Goal: Task Accomplishment & Management: Complete application form

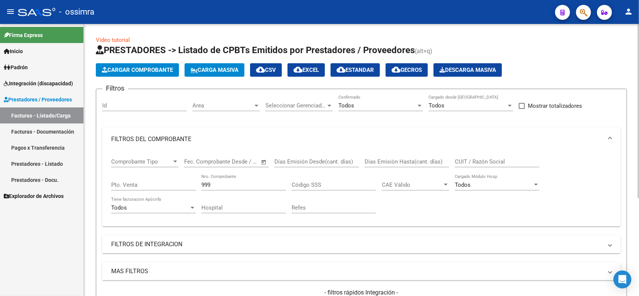
scroll to position [140, 0]
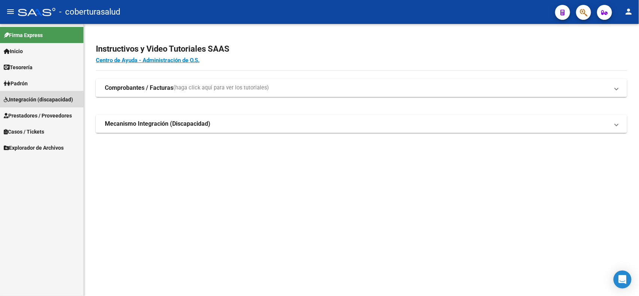
click at [23, 96] on span "Integración (discapacidad)" at bounding box center [38, 100] width 69 height 8
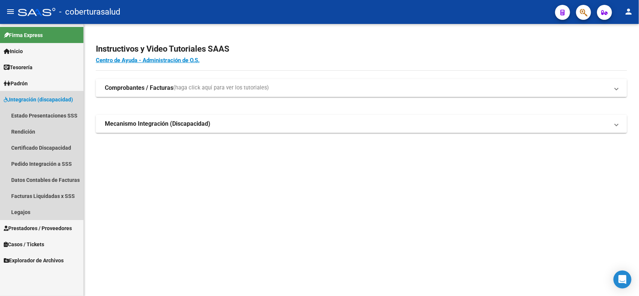
click at [28, 96] on span "Integración (discapacidad)" at bounding box center [38, 100] width 69 height 8
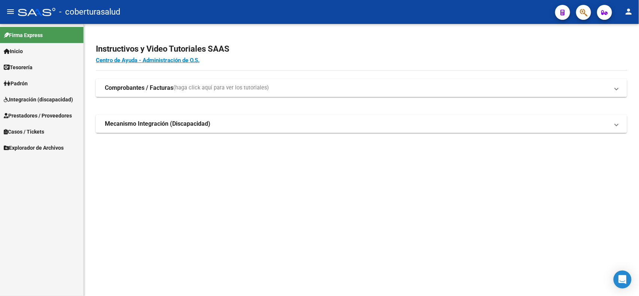
click at [30, 117] on span "Prestadores / Proveedores" at bounding box center [38, 116] width 68 height 8
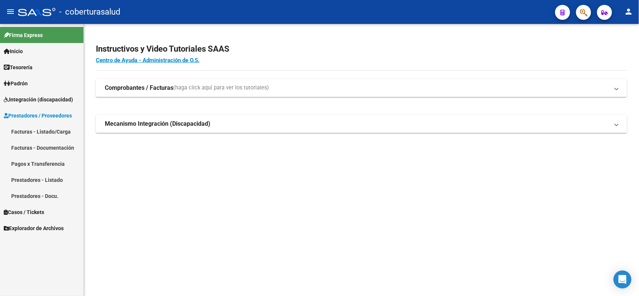
click at [30, 132] on link "Facturas - Listado/Carga" at bounding box center [42, 132] width 84 height 16
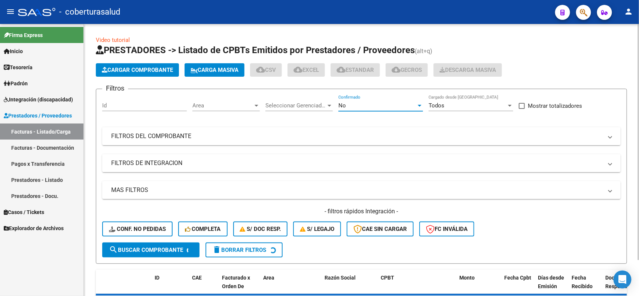
click at [407, 107] on div "No" at bounding box center [378, 105] width 78 height 7
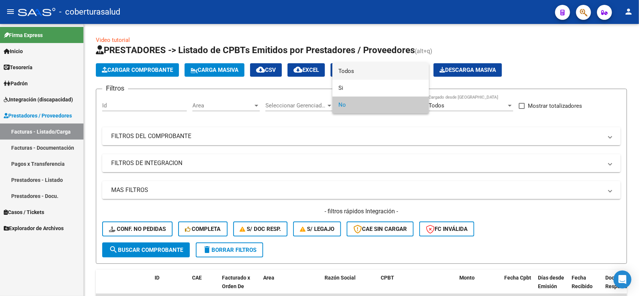
click at [351, 72] on span "Todos" at bounding box center [381, 71] width 85 height 17
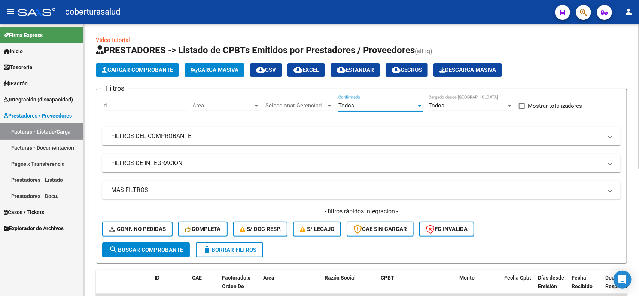
click at [284, 141] on mat-expansion-panel-header "FILTROS DEL COMPROBANTE" at bounding box center [361, 136] width 519 height 18
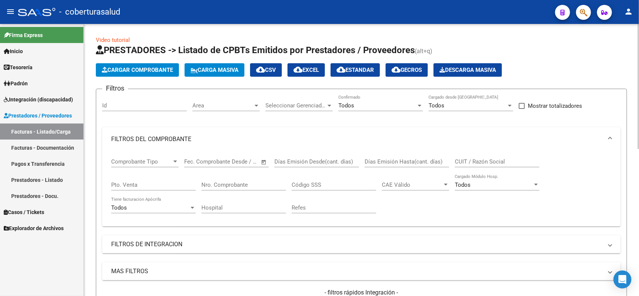
click at [478, 161] on input "CUIT / Razón Social" at bounding box center [497, 161] width 85 height 7
paste input "30716170779"
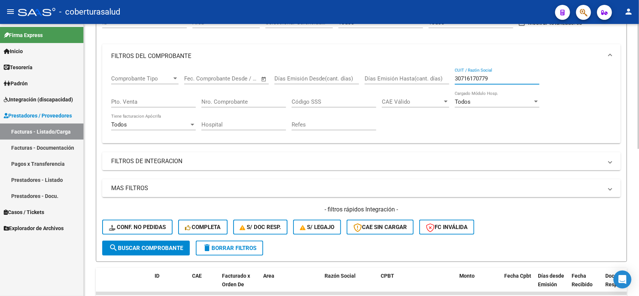
scroll to position [94, 0]
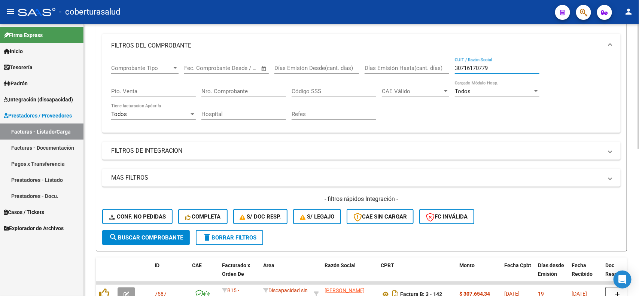
type input "30716170779"
click at [138, 234] on span "search Buscar Comprobante" at bounding box center [146, 237] width 74 height 7
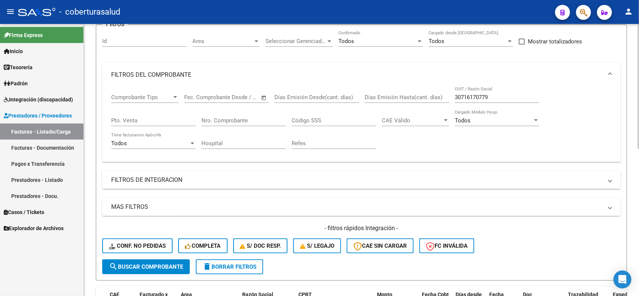
scroll to position [86, 0]
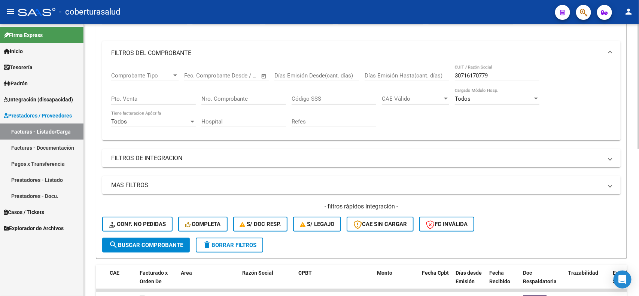
click at [154, 157] on mat-panel-title "FILTROS DE INTEGRACION" at bounding box center [357, 158] width 492 height 8
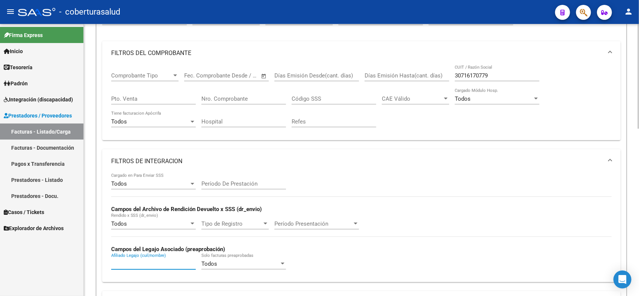
click at [160, 262] on input "Afiliado Legajo (cuil/nombre)" at bounding box center [153, 264] width 85 height 7
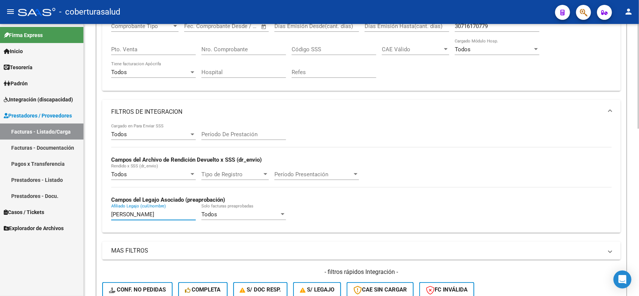
scroll to position [180, 0]
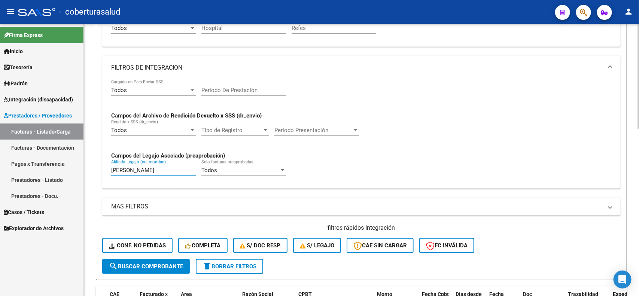
type input "[PERSON_NAME]"
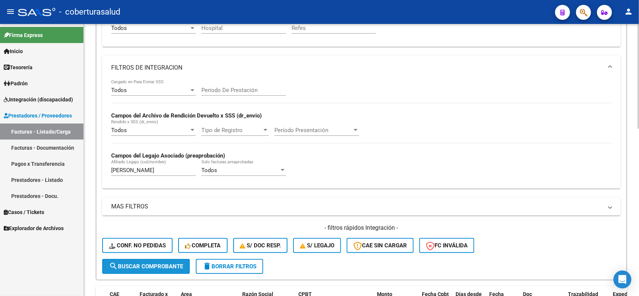
click at [160, 263] on span "search Buscar Comprobante" at bounding box center [146, 266] width 74 height 7
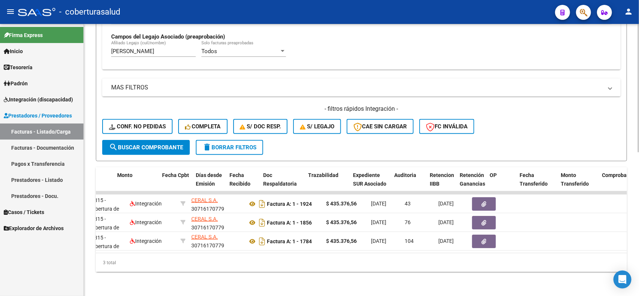
scroll to position [0, 5]
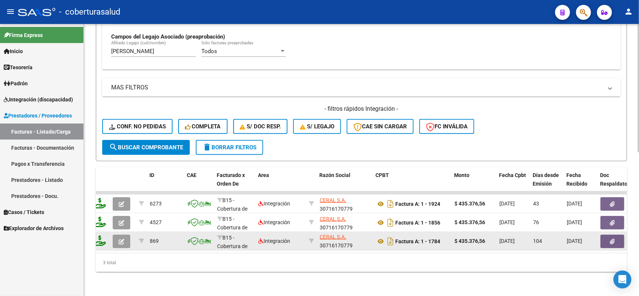
click at [122, 239] on icon "button" at bounding box center [122, 242] width 6 height 6
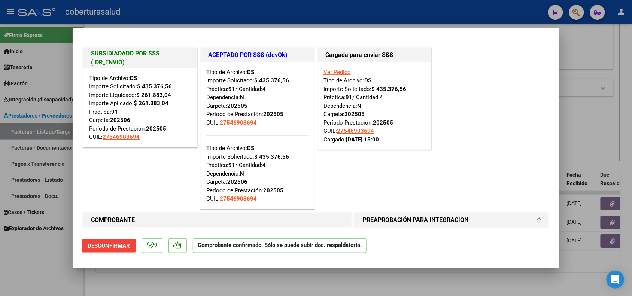
click at [147, 285] on div at bounding box center [316, 148] width 632 height 296
type input "$ 0,00"
